Goal: Information Seeking & Learning: Learn about a topic

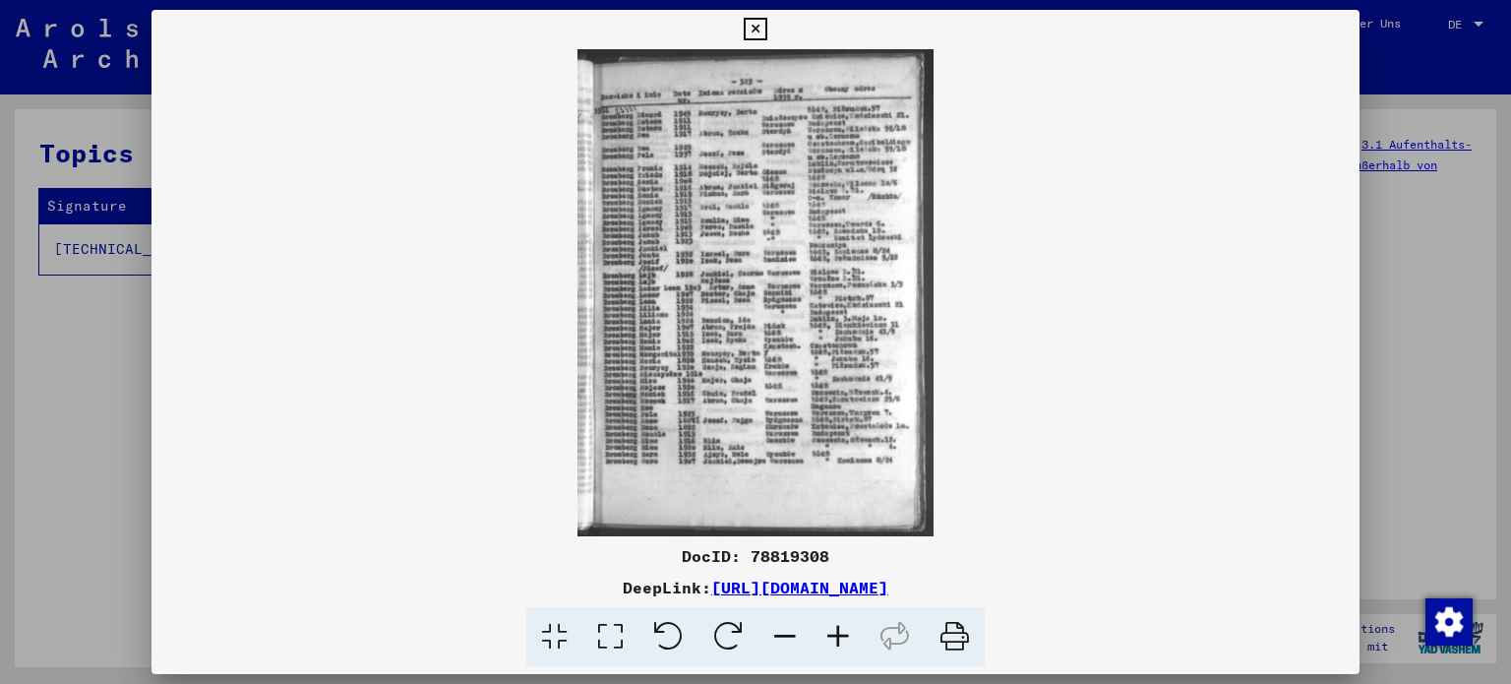
click at [843, 626] on icon at bounding box center [838, 637] width 53 height 60
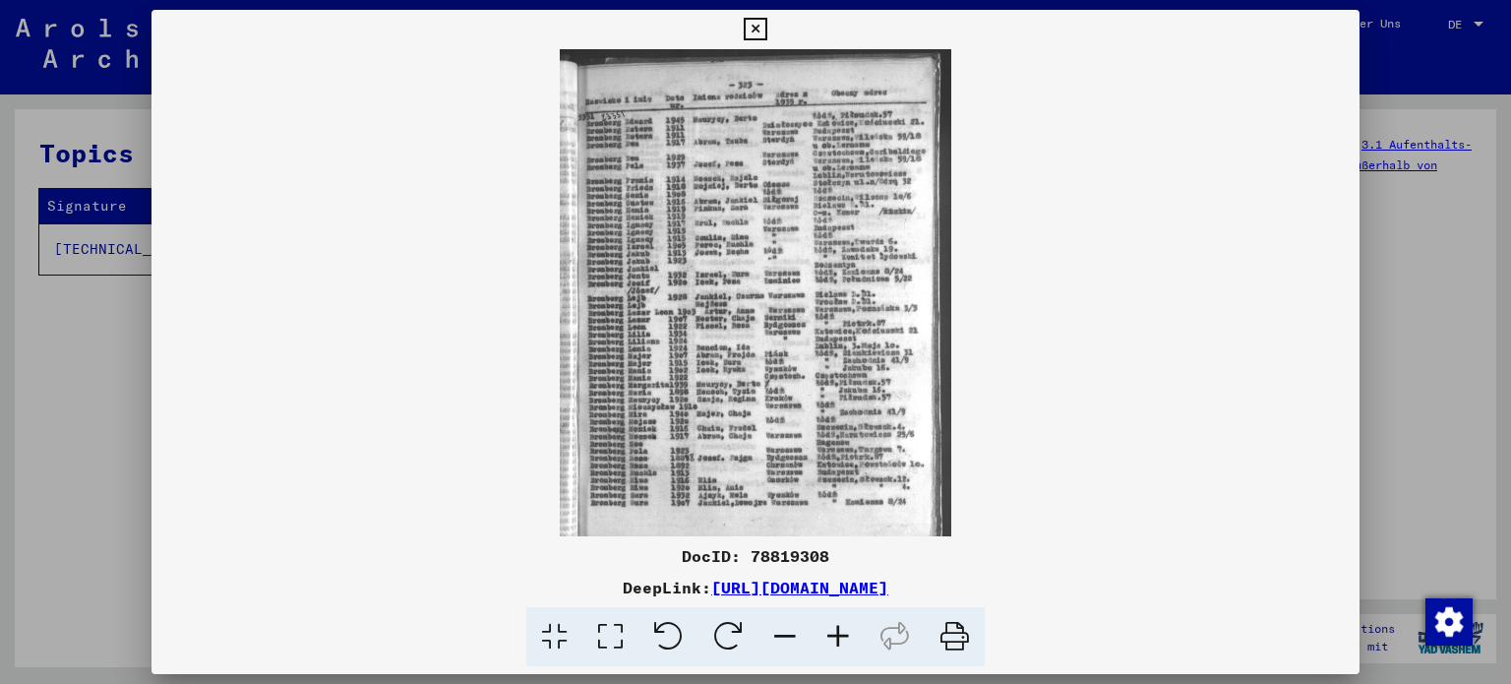
click at [840, 626] on icon at bounding box center [838, 637] width 53 height 60
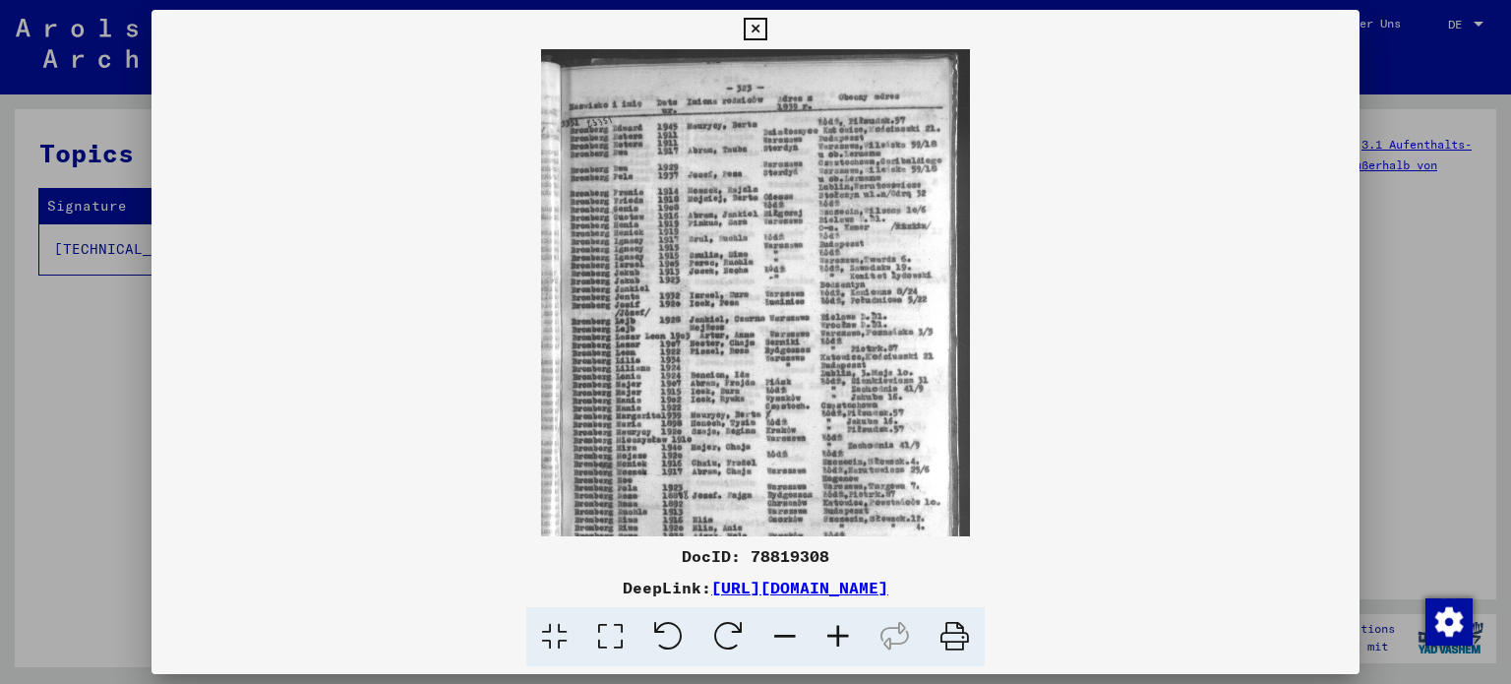
click at [838, 625] on icon at bounding box center [838, 637] width 53 height 60
click at [835, 622] on icon at bounding box center [838, 637] width 53 height 60
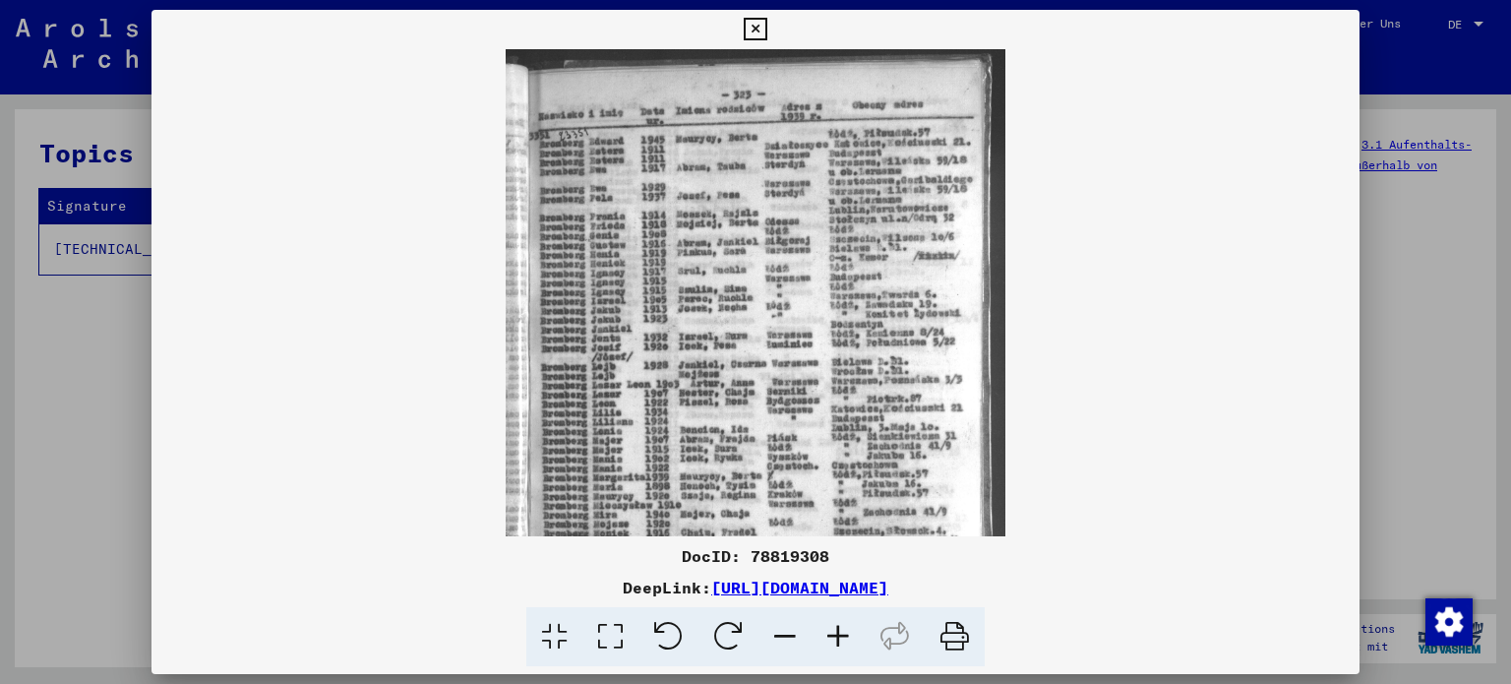
click at [835, 621] on icon at bounding box center [838, 637] width 53 height 60
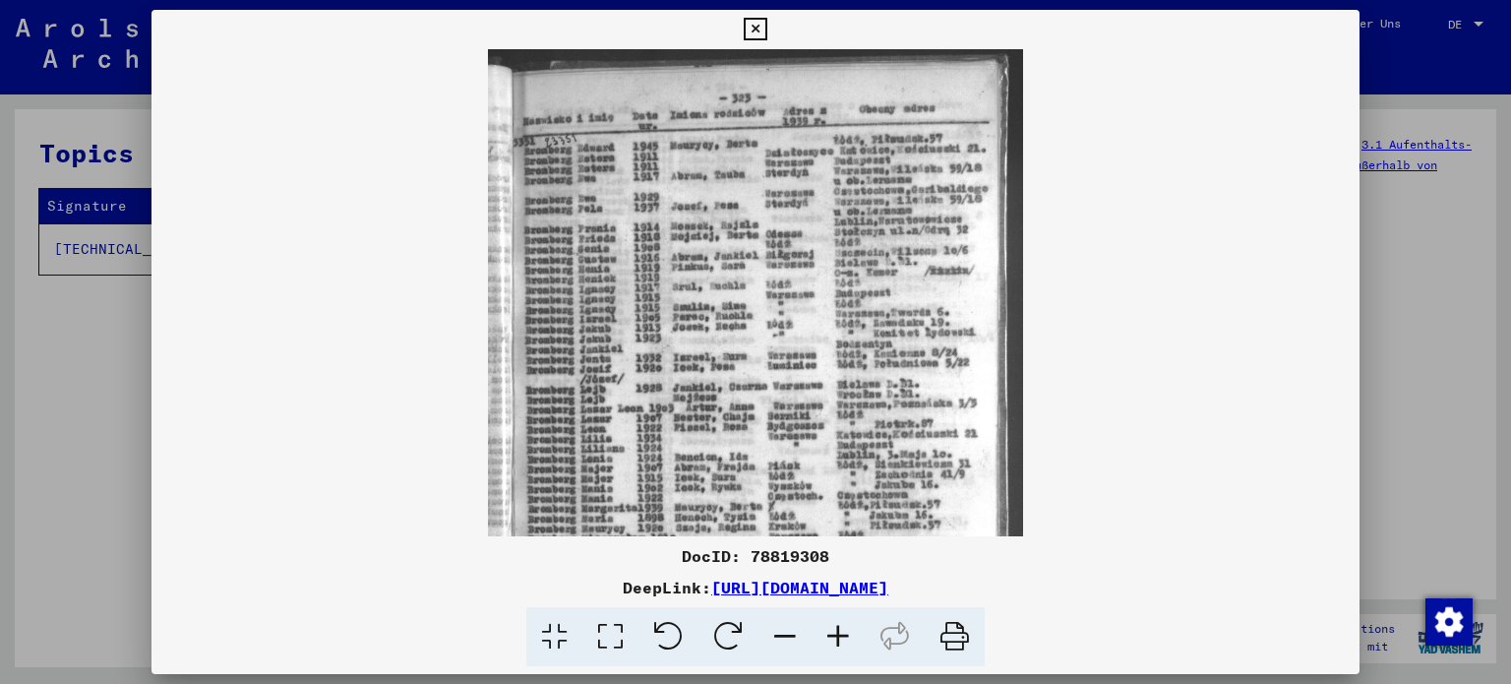
click at [835, 621] on icon at bounding box center [838, 637] width 53 height 60
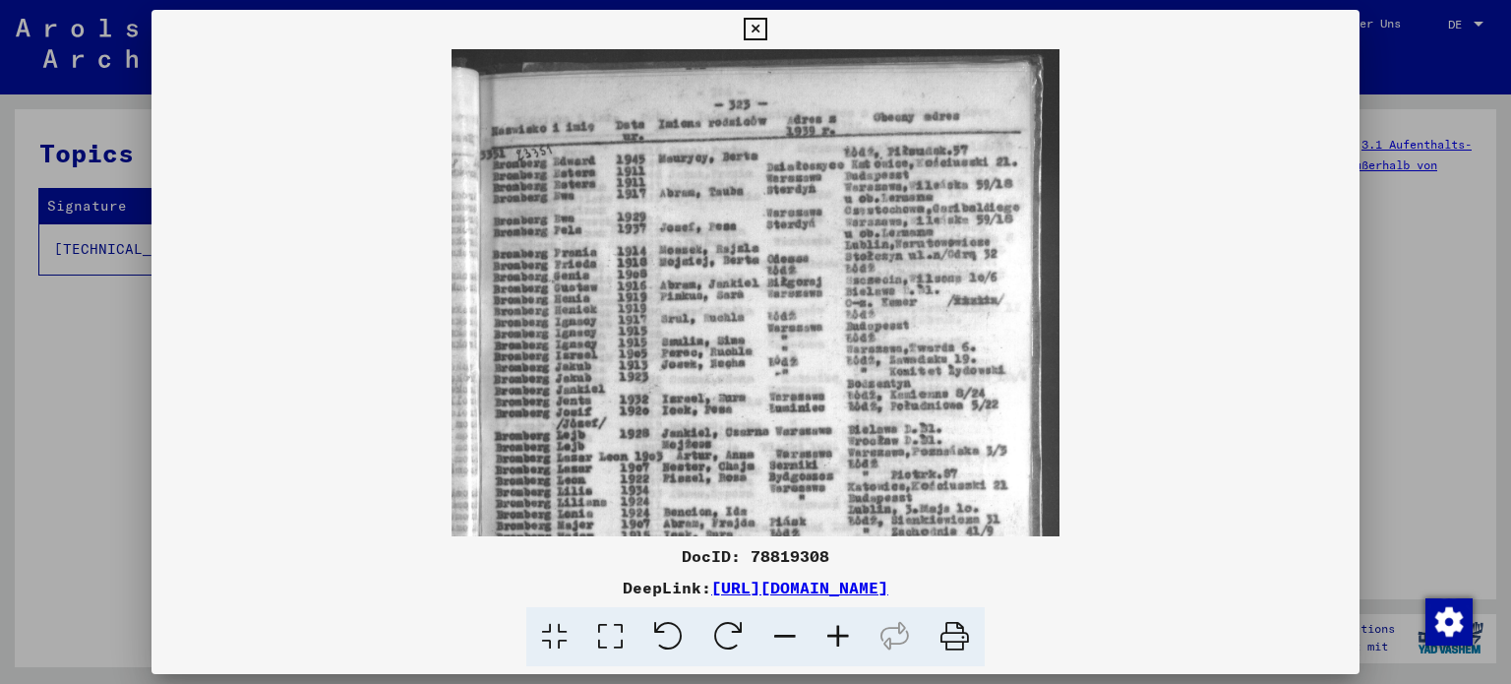
click at [834, 620] on icon at bounding box center [838, 637] width 53 height 60
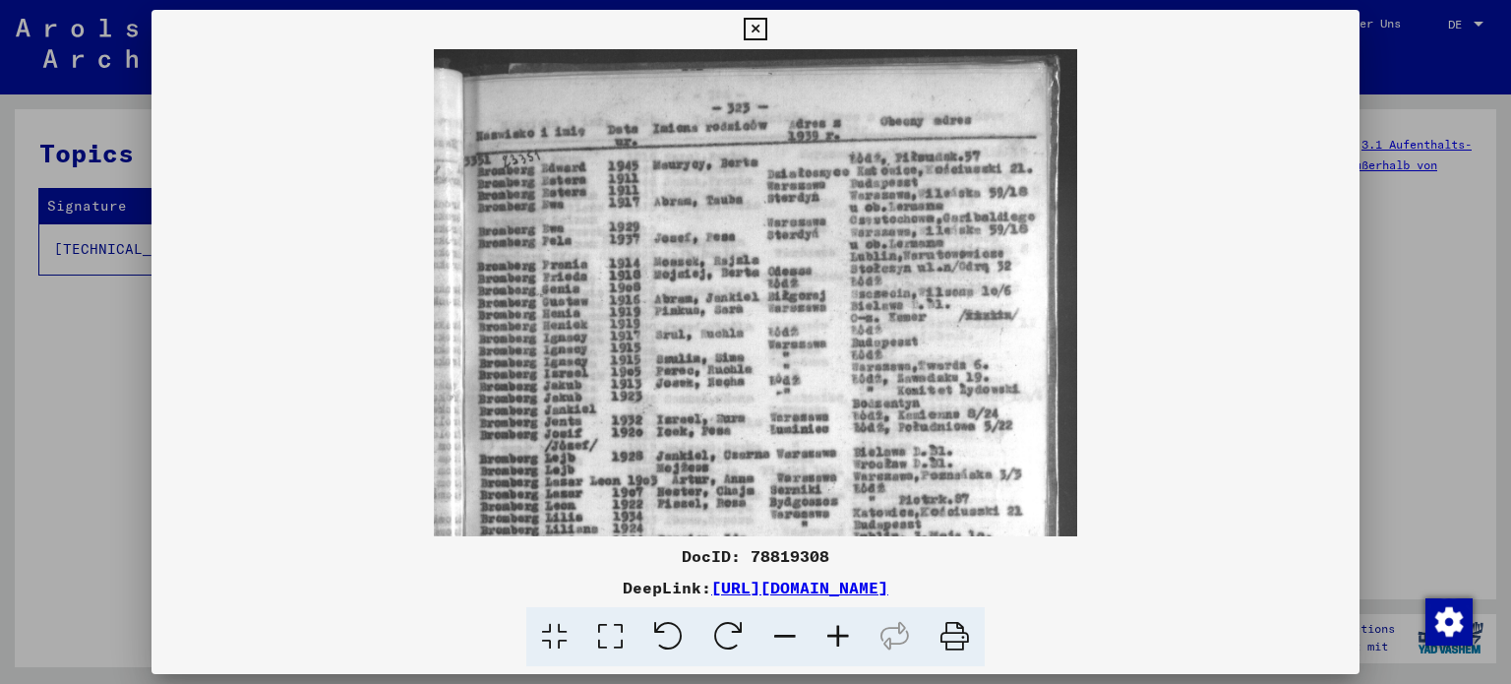
click at [831, 616] on icon at bounding box center [838, 637] width 53 height 60
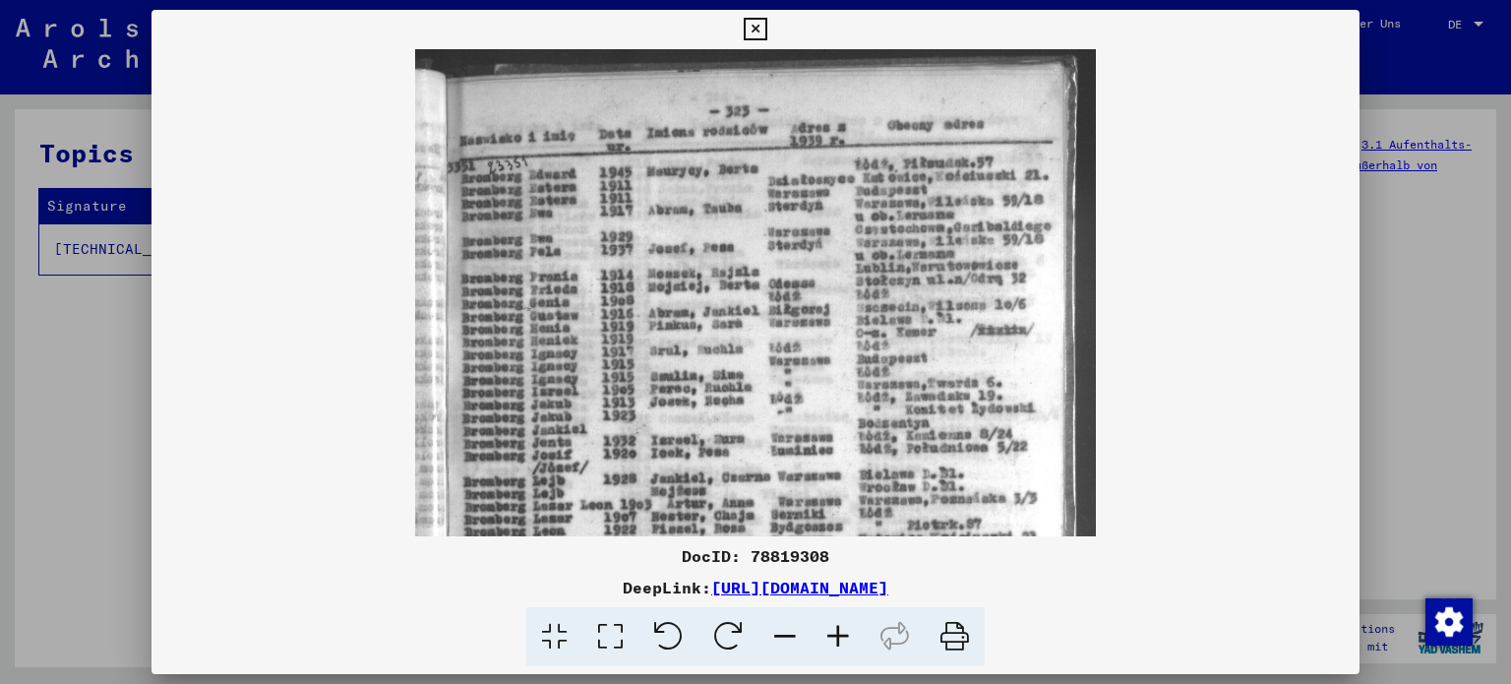
click at [830, 615] on icon at bounding box center [838, 637] width 53 height 60
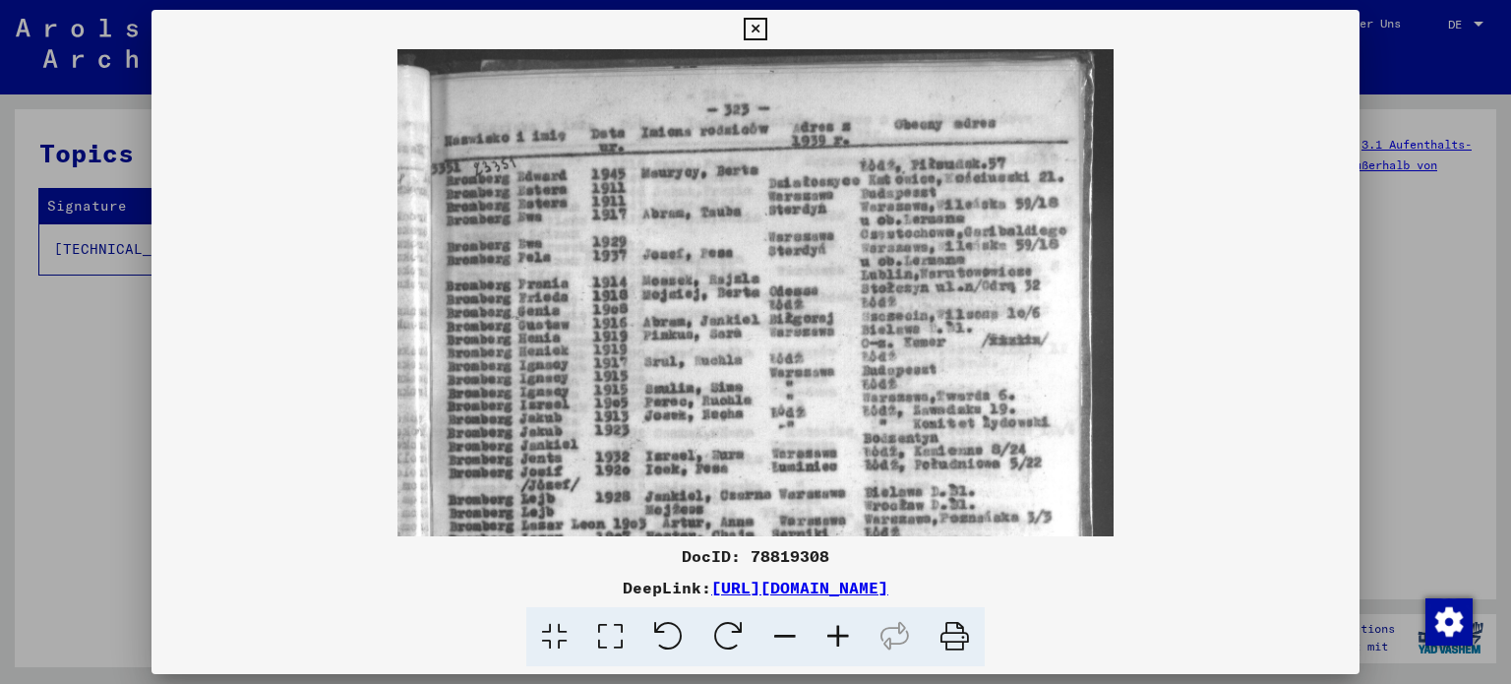
drag, startPoint x: 668, startPoint y: 402, endPoint x: 662, endPoint y: 390, distance: 14.1
click at [665, 394] on img at bounding box center [755, 533] width 716 height 979
